Goal: Navigation & Orientation: Understand site structure

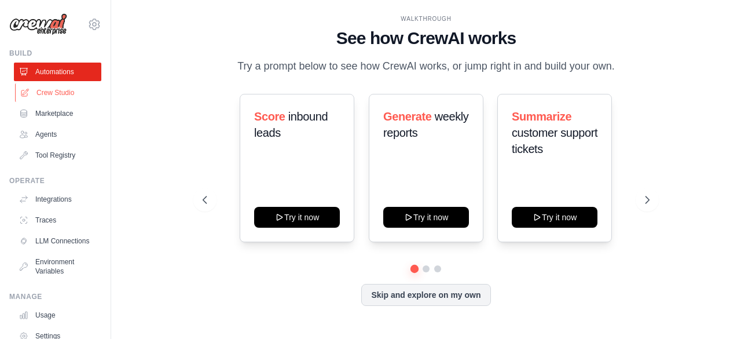
click at [46, 88] on link "Crew Studio" at bounding box center [58, 92] width 87 height 19
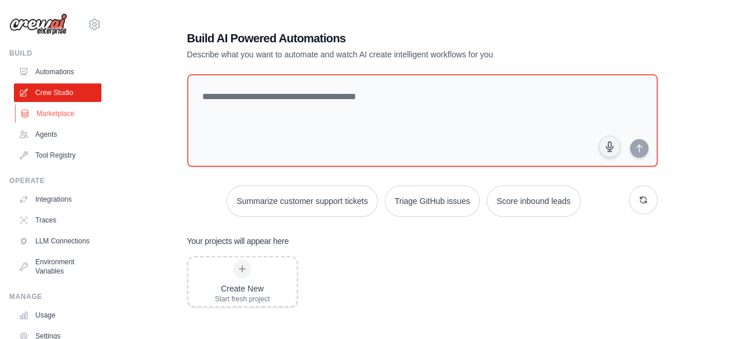
click at [66, 110] on link "Marketplace" at bounding box center [58, 113] width 87 height 19
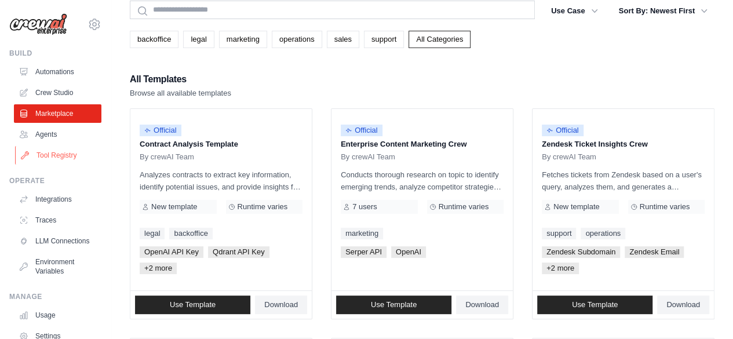
scroll to position [49, 0]
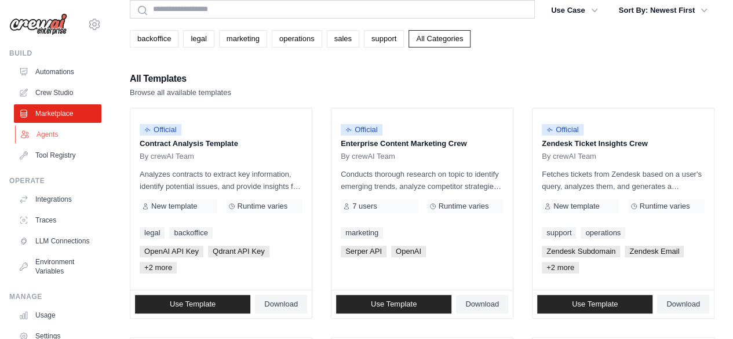
click at [49, 137] on link "Agents" at bounding box center [58, 134] width 87 height 19
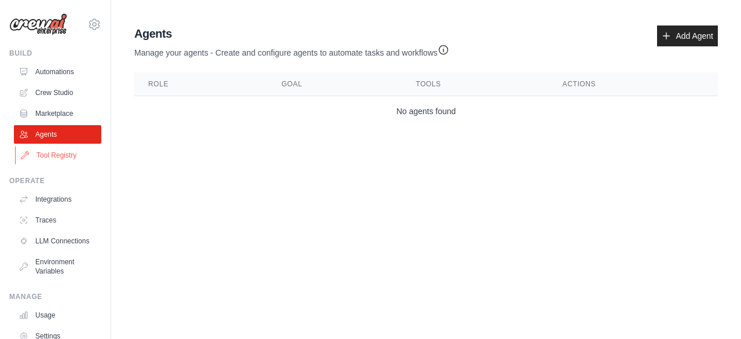
click at [67, 155] on link "Tool Registry" at bounding box center [58, 155] width 87 height 19
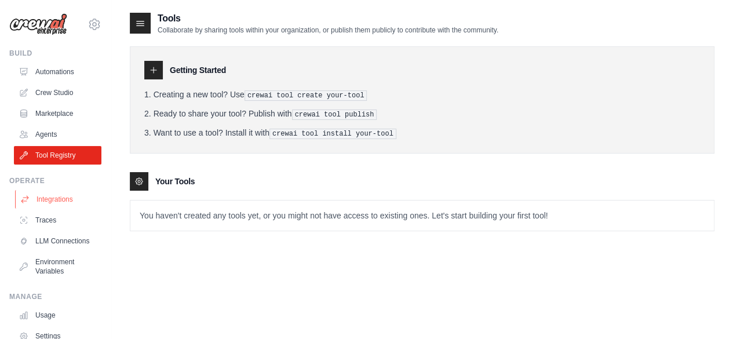
click at [62, 207] on link "Integrations" at bounding box center [58, 199] width 87 height 19
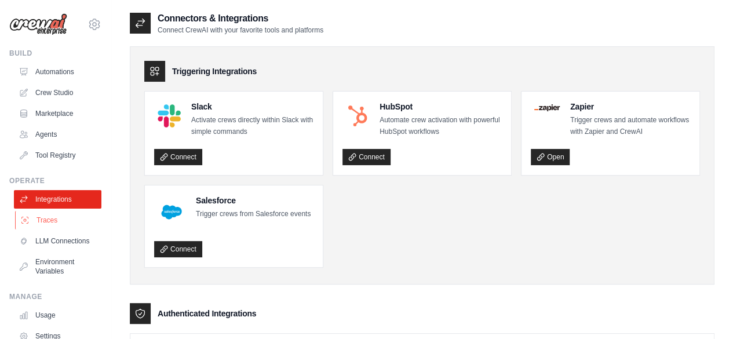
click at [49, 218] on link "Traces" at bounding box center [58, 220] width 87 height 19
click at [71, 250] on link "LLM Connections" at bounding box center [58, 241] width 87 height 19
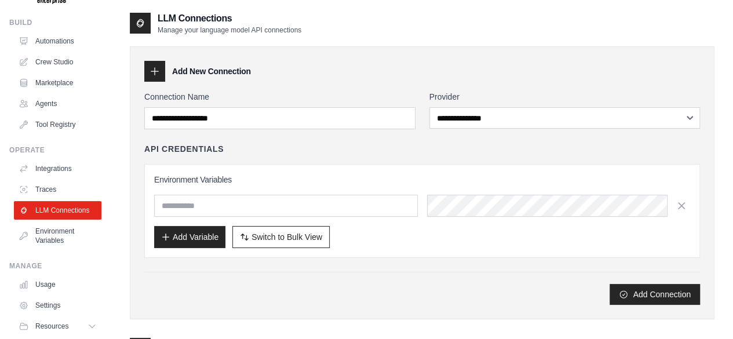
scroll to position [27, 0]
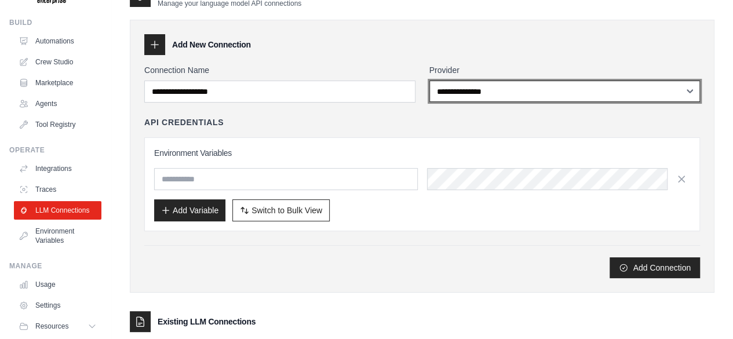
click at [474, 100] on select "**********" at bounding box center [564, 90] width 271 height 21
click at [501, 91] on select "**********" at bounding box center [564, 90] width 271 height 21
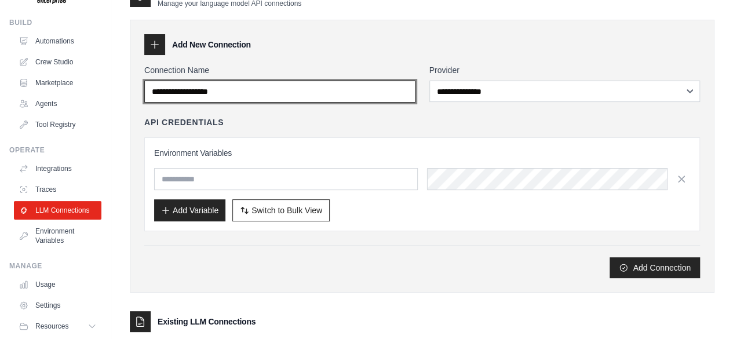
click at [311, 95] on input "Connection Name" at bounding box center [279, 91] width 271 height 22
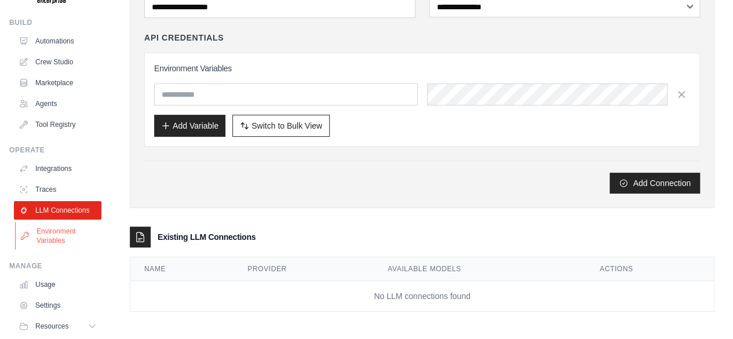
click at [72, 247] on link "Environment Variables" at bounding box center [58, 236] width 87 height 28
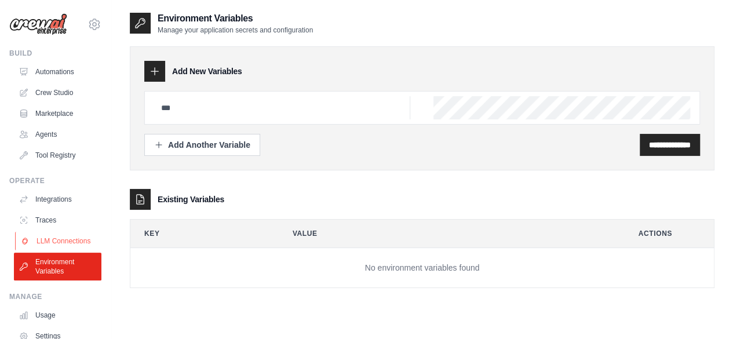
click at [49, 237] on link "LLM Connections" at bounding box center [58, 241] width 87 height 19
